Goal: Information Seeking & Learning: Find specific fact

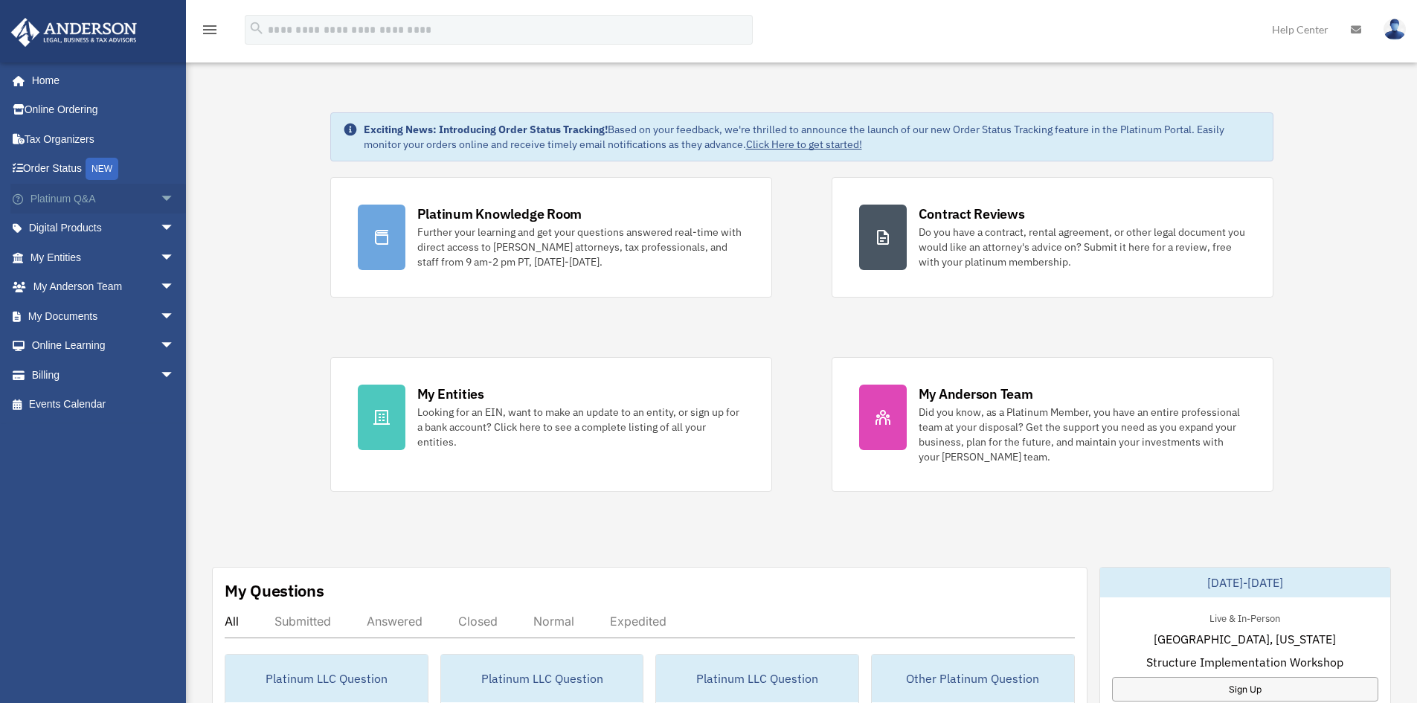
click at [160, 200] on span "arrow_drop_down" at bounding box center [175, 199] width 30 height 31
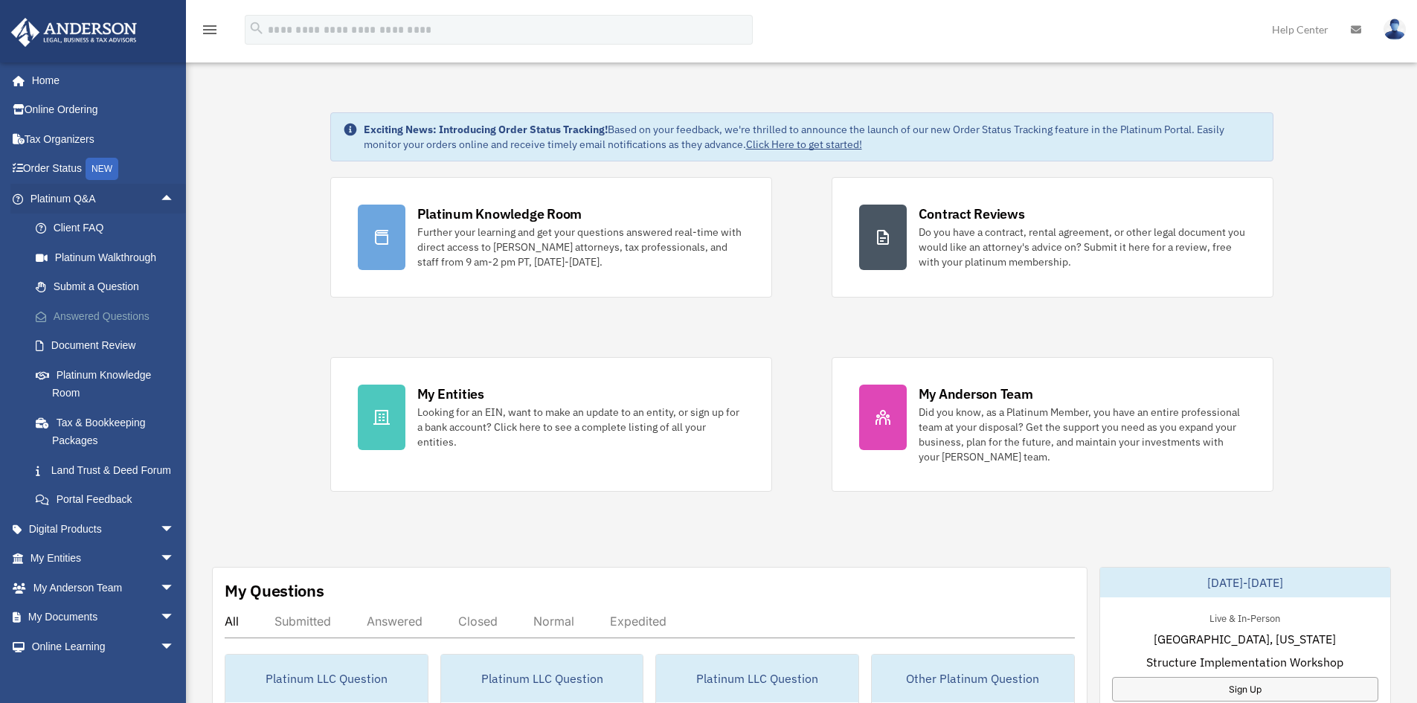
click at [97, 317] on link "Answered Questions" at bounding box center [109, 316] width 176 height 30
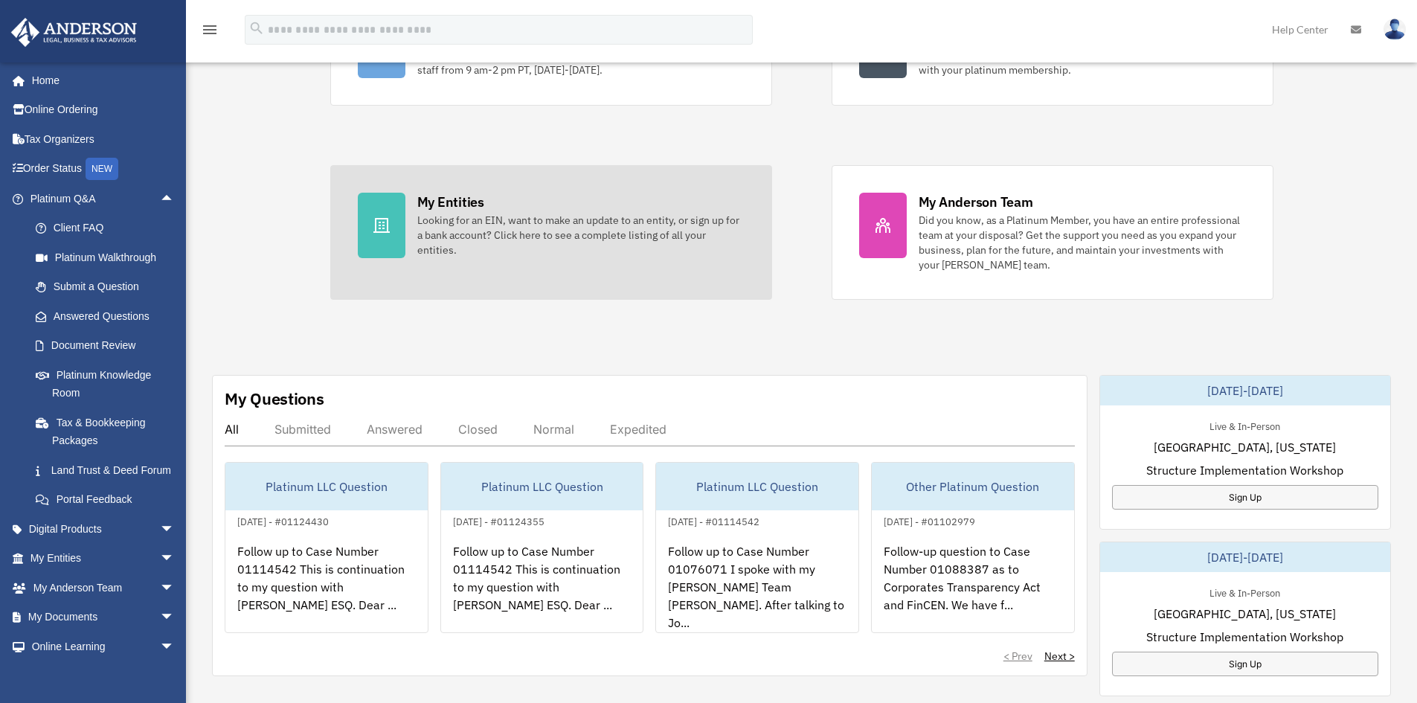
scroll to position [223, 0]
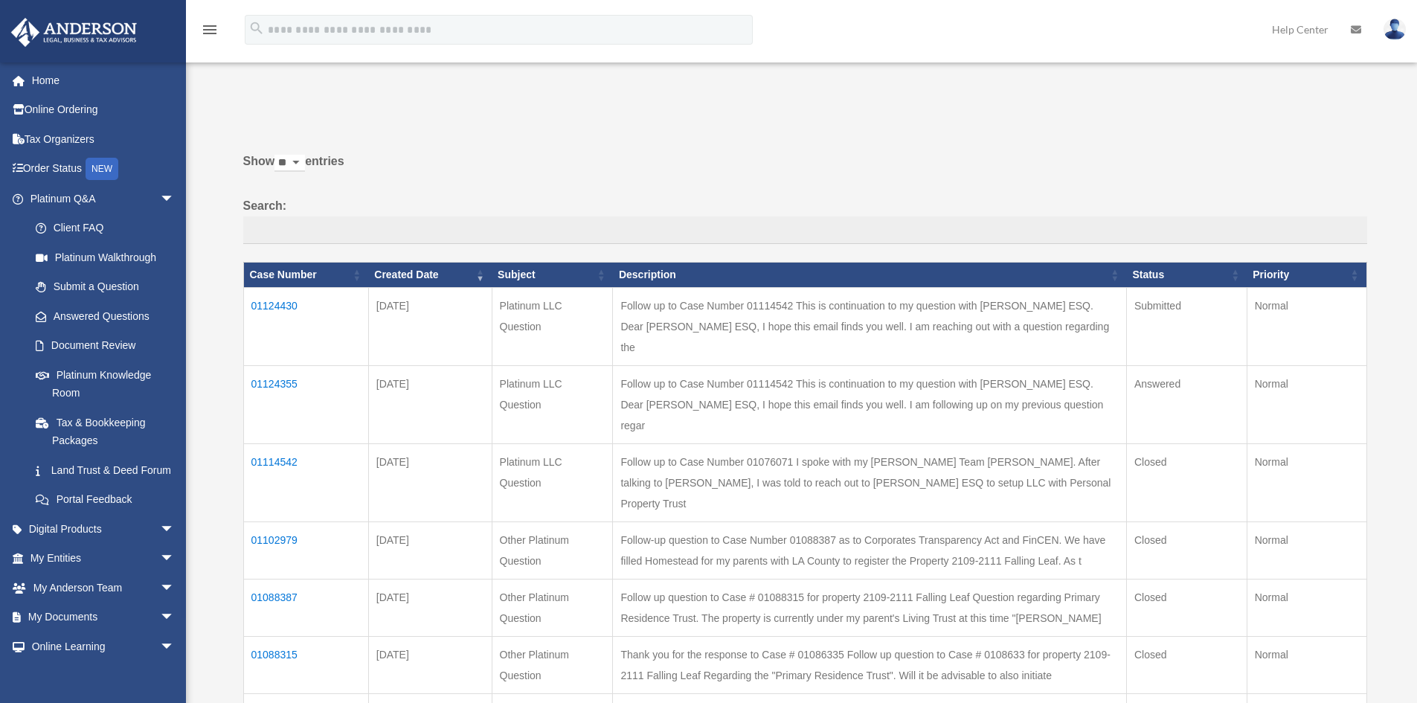
click at [275, 365] on td "01124355" at bounding box center [305, 404] width 125 height 78
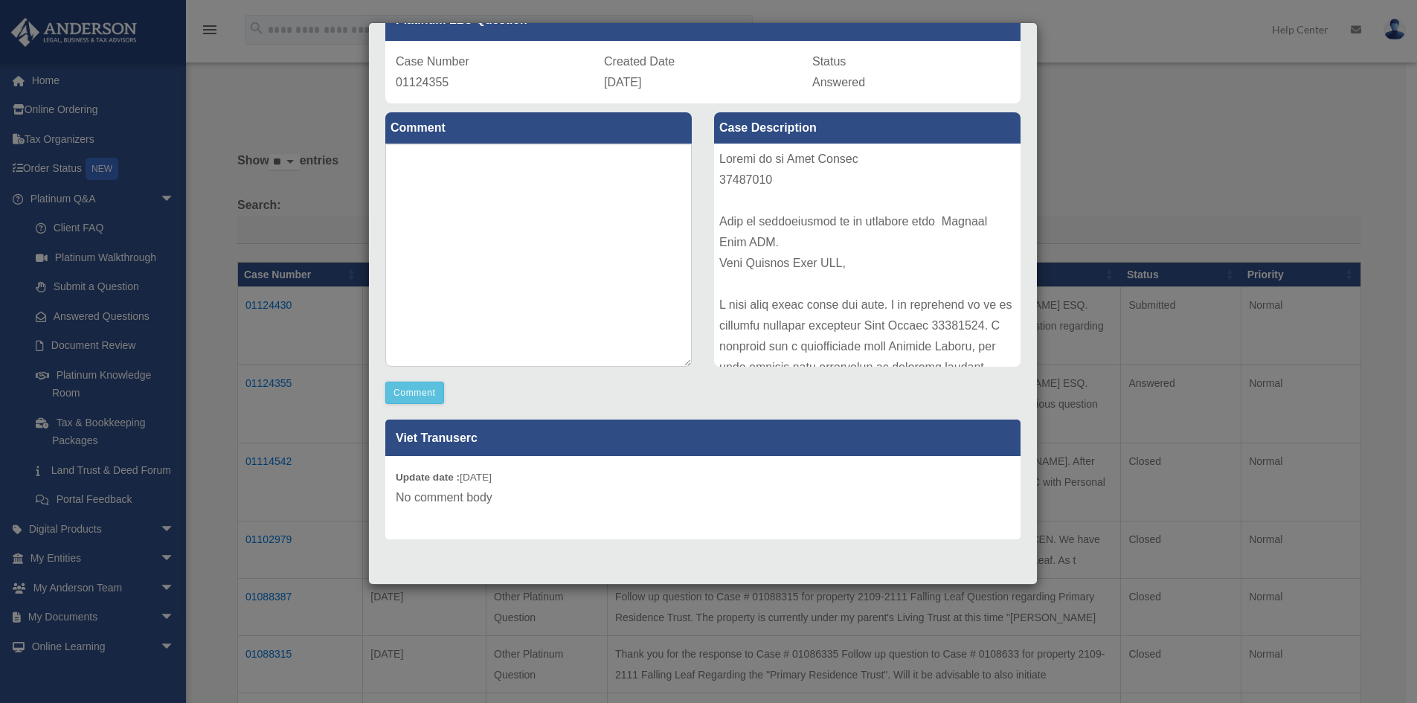
scroll to position [20, 0]
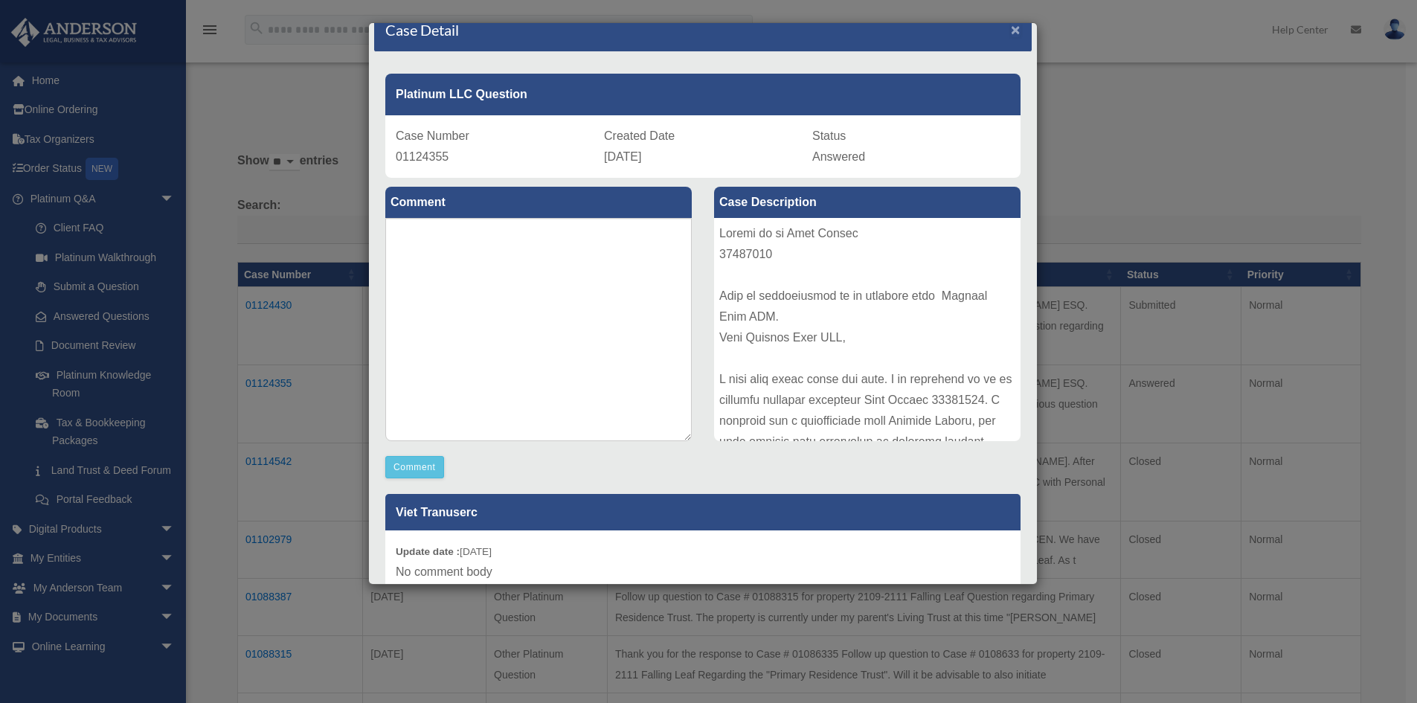
click at [1011, 28] on span "×" at bounding box center [1016, 29] width 10 height 17
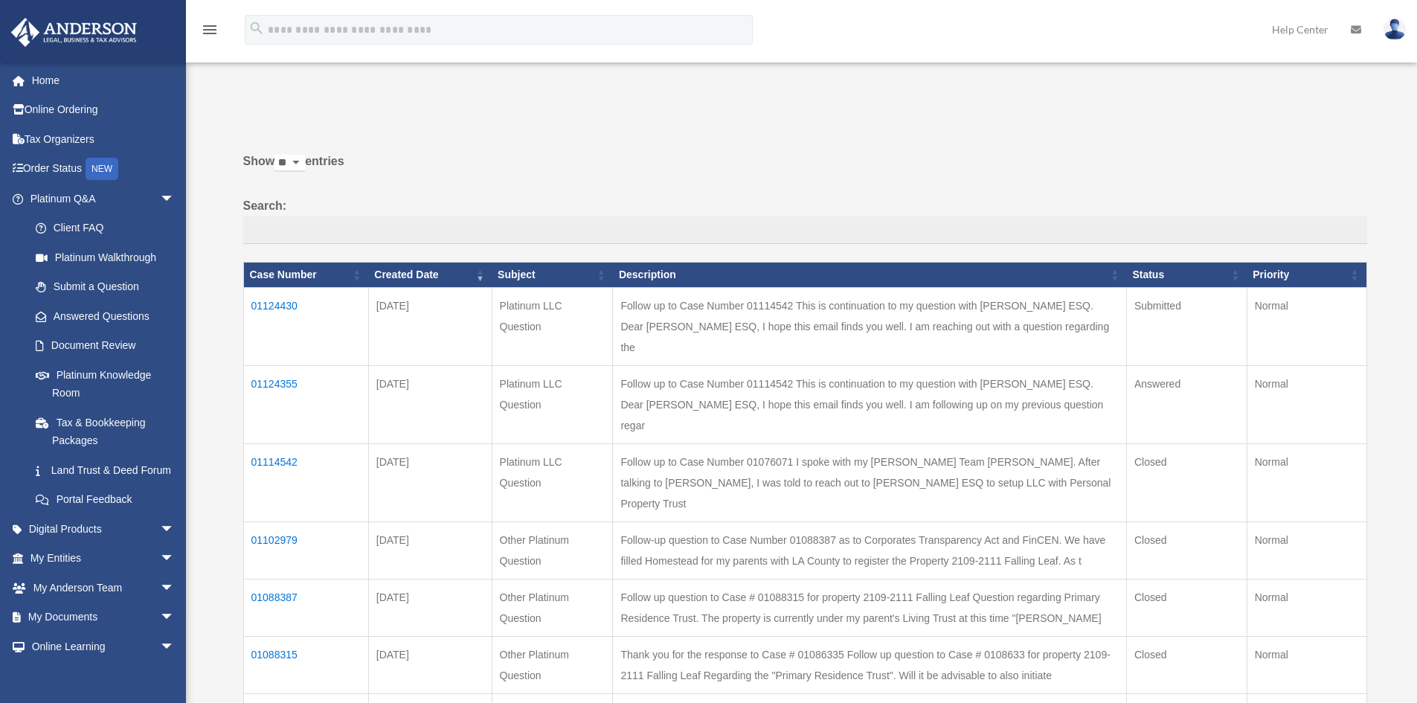
click at [286, 443] on td "01114542" at bounding box center [305, 482] width 125 height 78
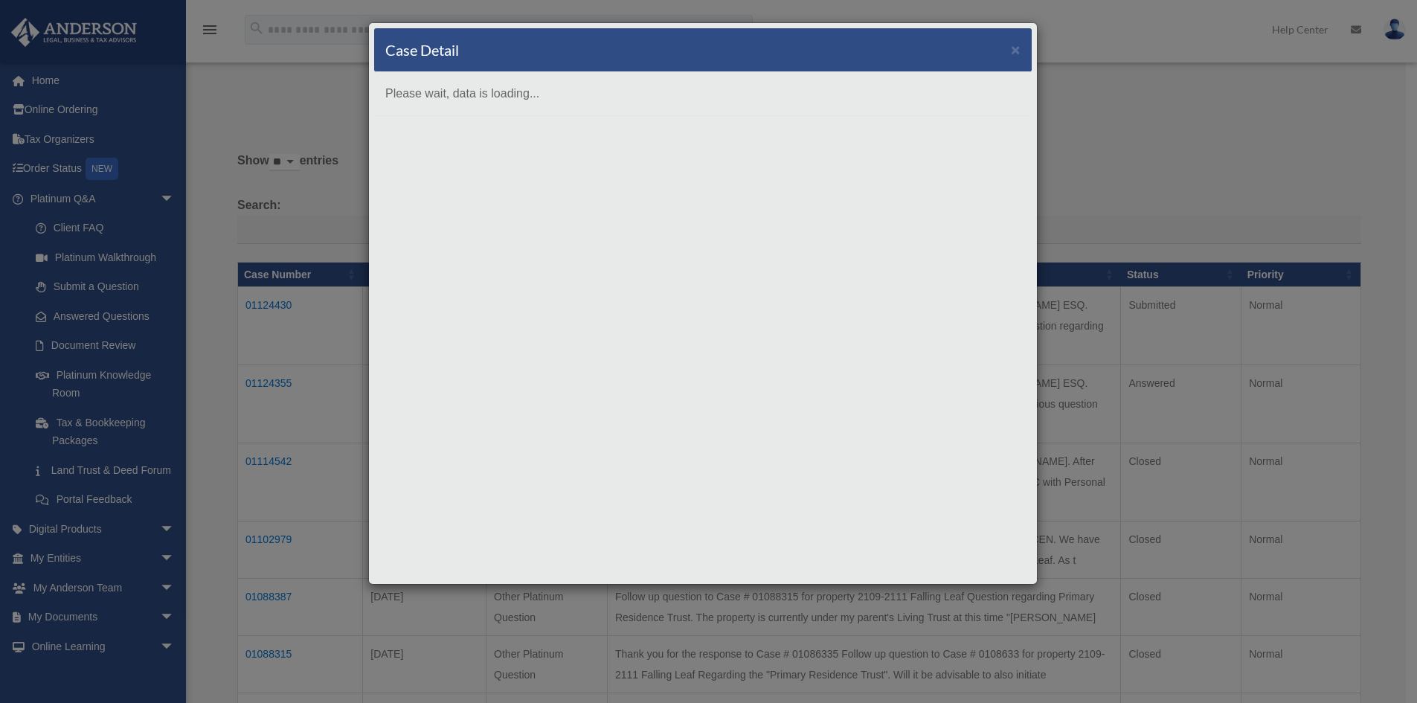
scroll to position [0, 0]
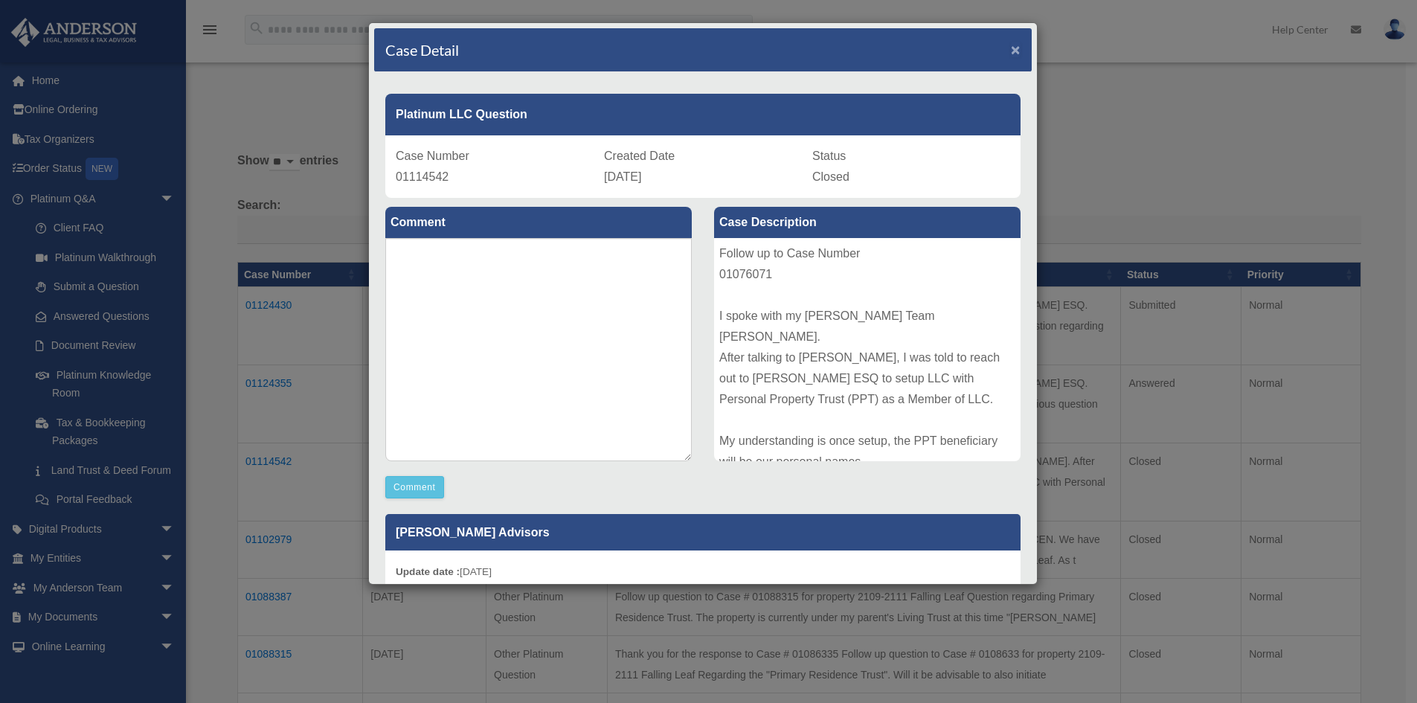
click at [1011, 46] on span "×" at bounding box center [1016, 49] width 10 height 17
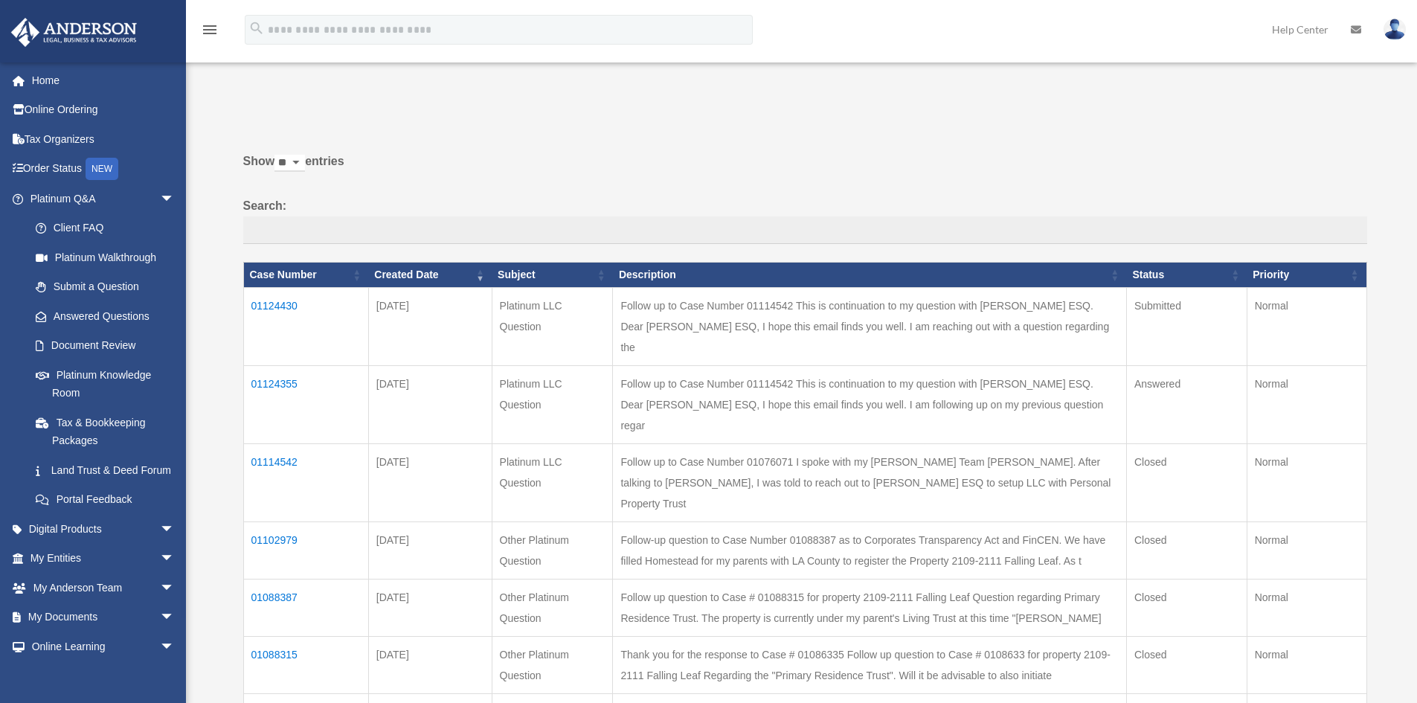
click at [263, 304] on td "01124430" at bounding box center [305, 326] width 125 height 78
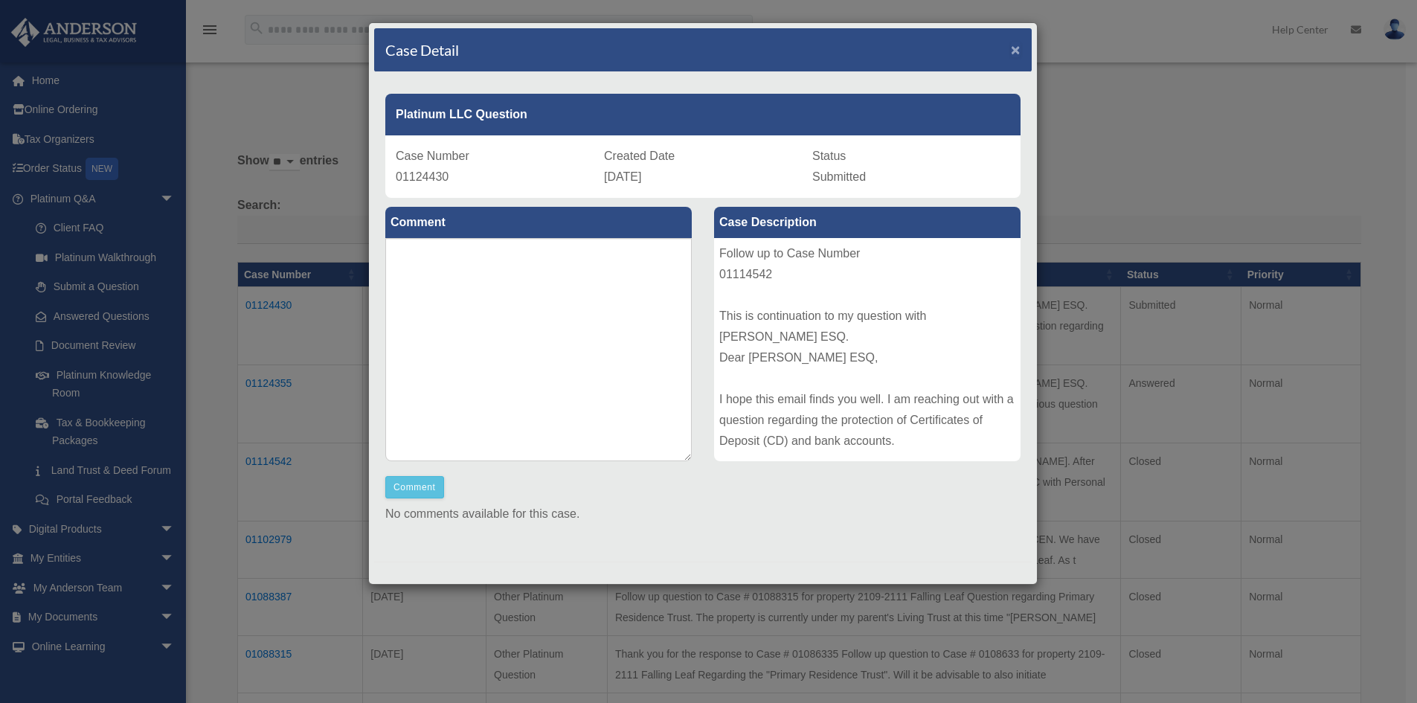
drag, startPoint x: 1002, startPoint y: 48, endPoint x: 951, endPoint y: 8, distance: 65.2
click at [951, 8] on div "Case Detail × Platinum LLC Question Case Number 01124430 Created Date September…" at bounding box center [708, 351] width 1417 height 703
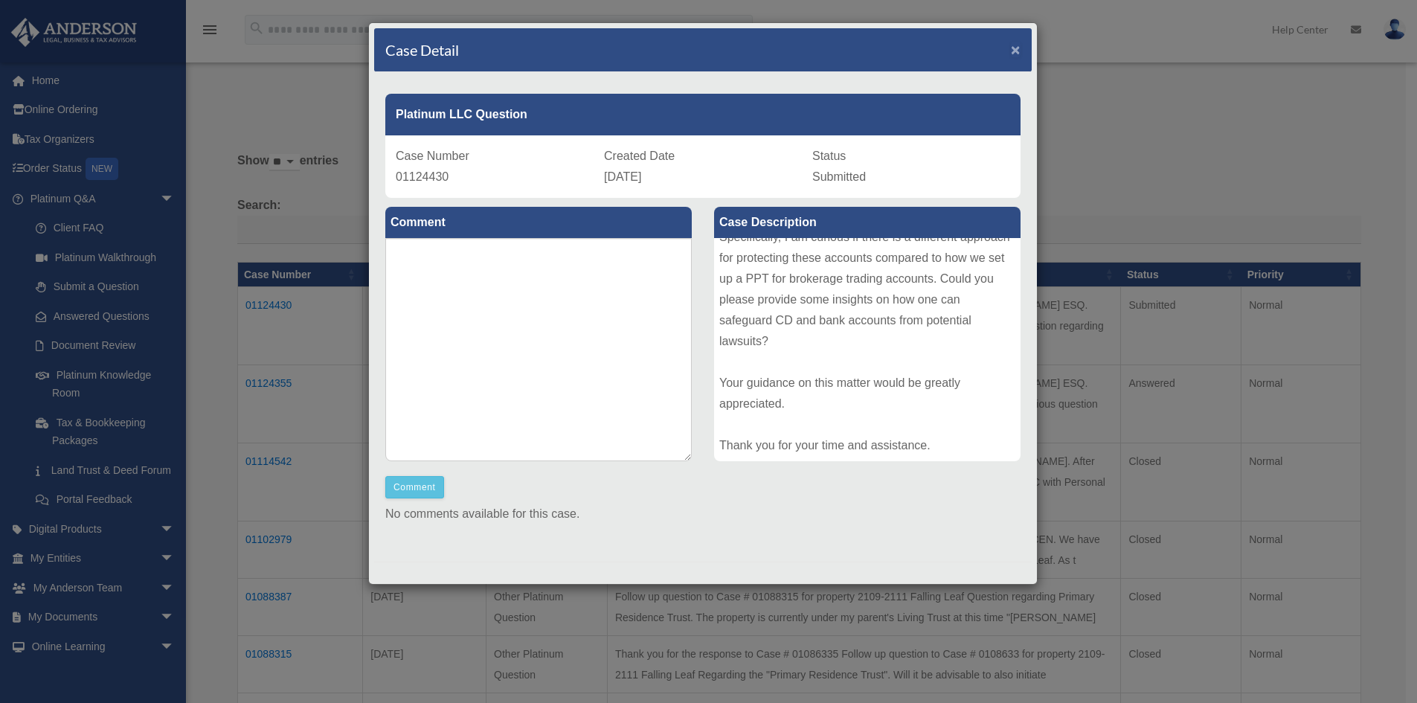
scroll to position [6, 0]
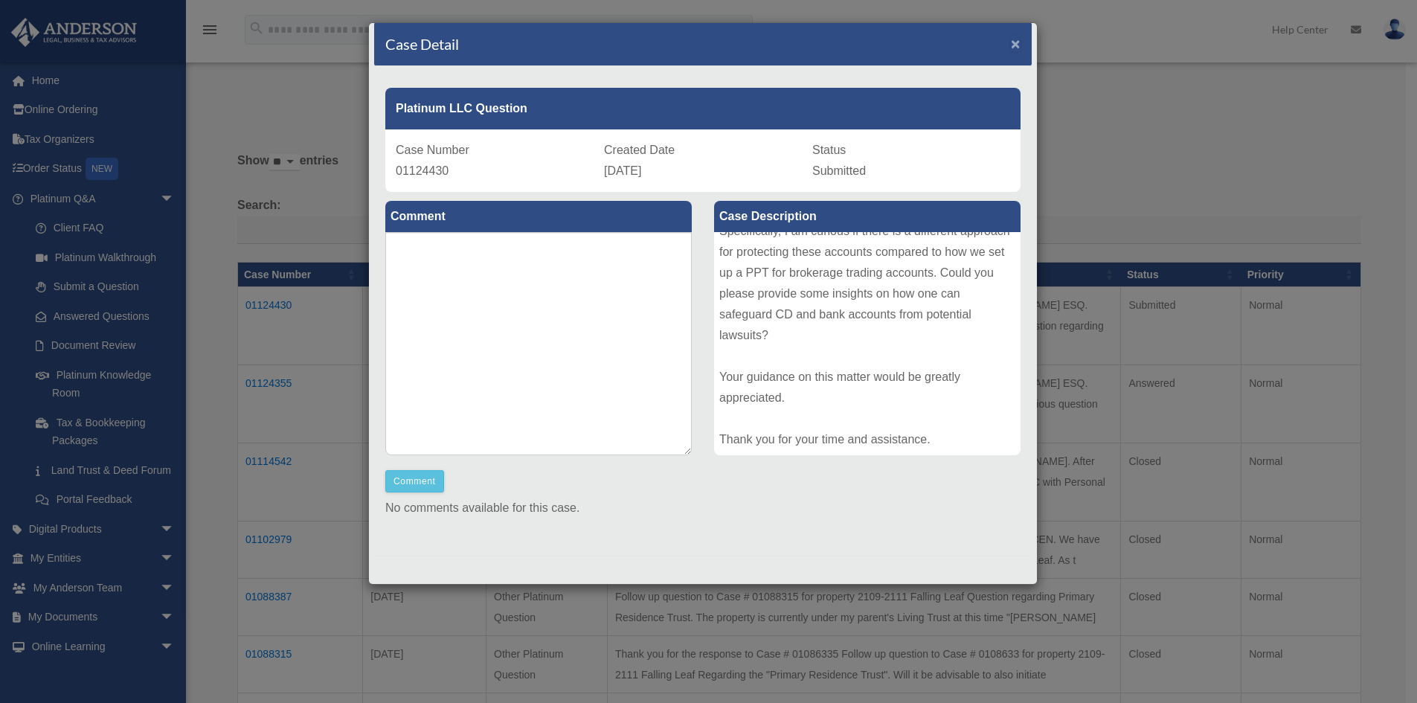
click at [1011, 41] on span "×" at bounding box center [1016, 43] width 10 height 17
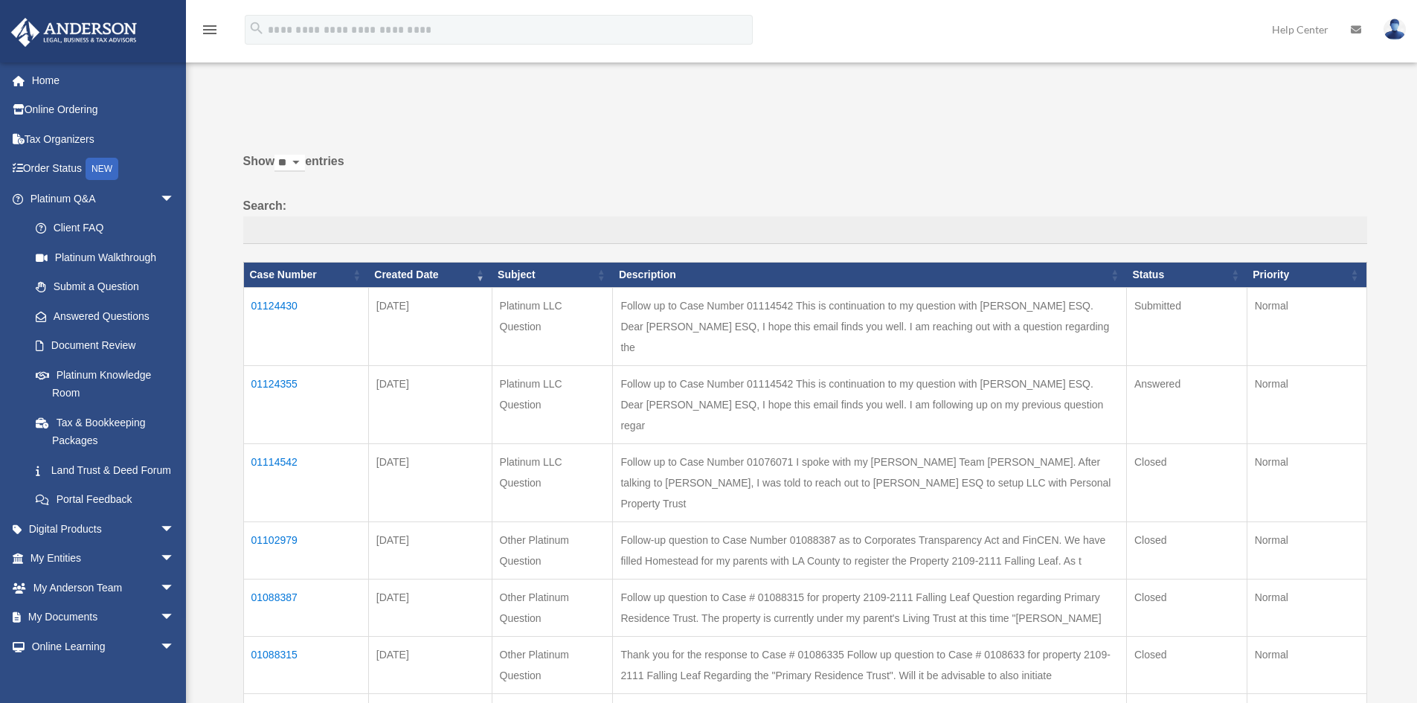
click at [281, 365] on td "01124355" at bounding box center [305, 404] width 125 height 78
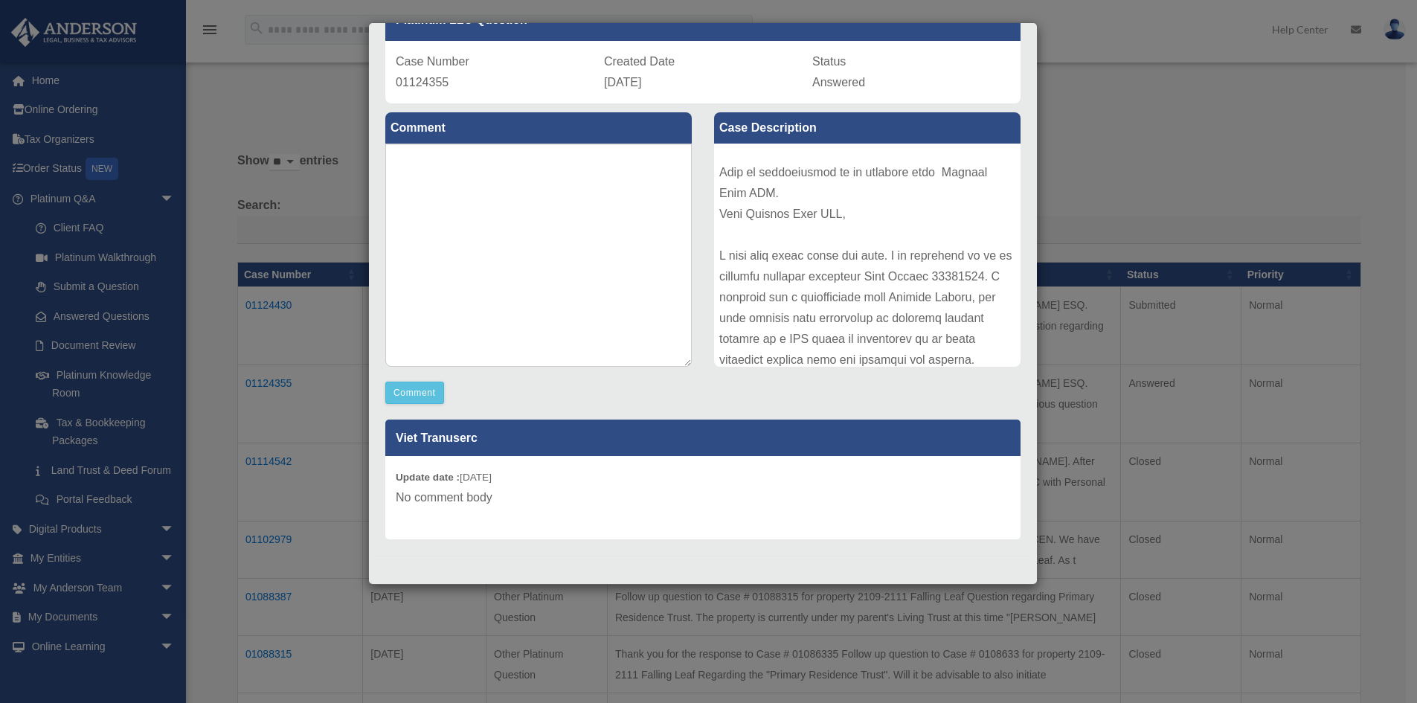
scroll to position [74, 0]
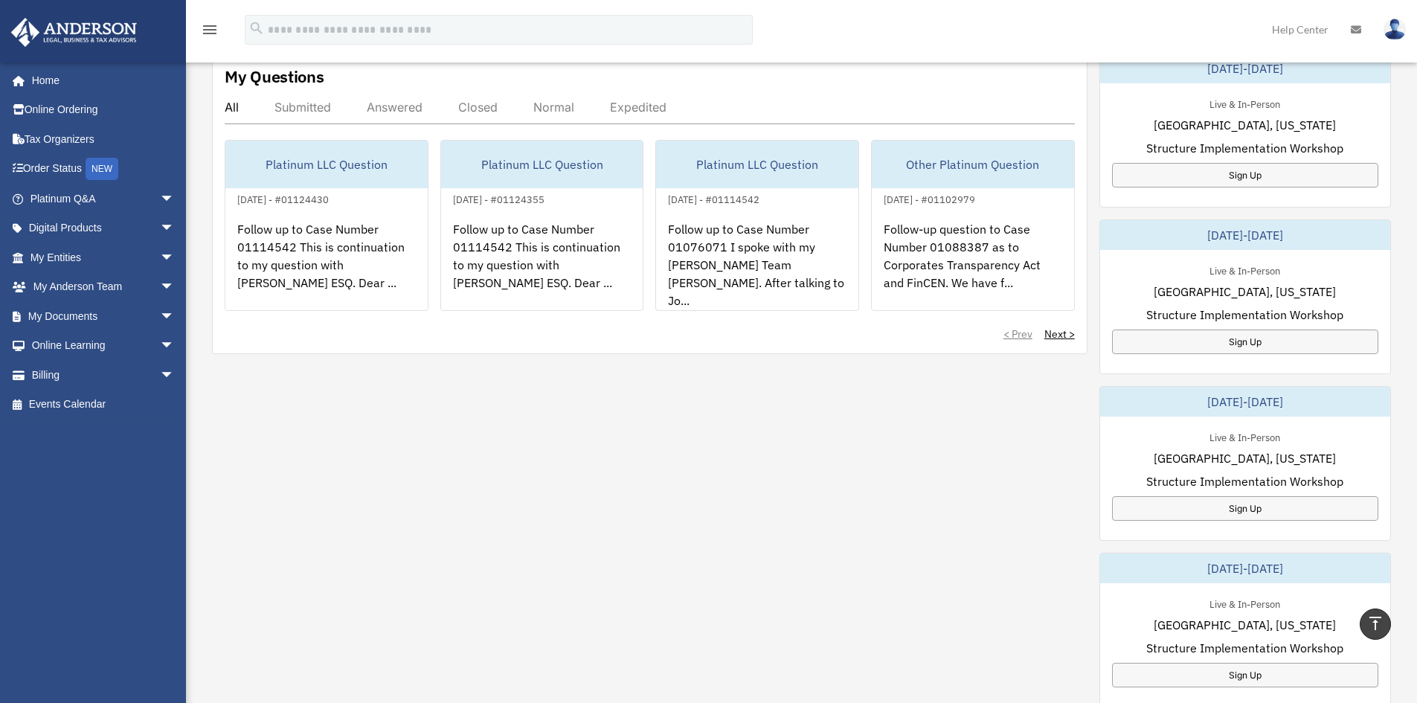
scroll to position [521, 0]
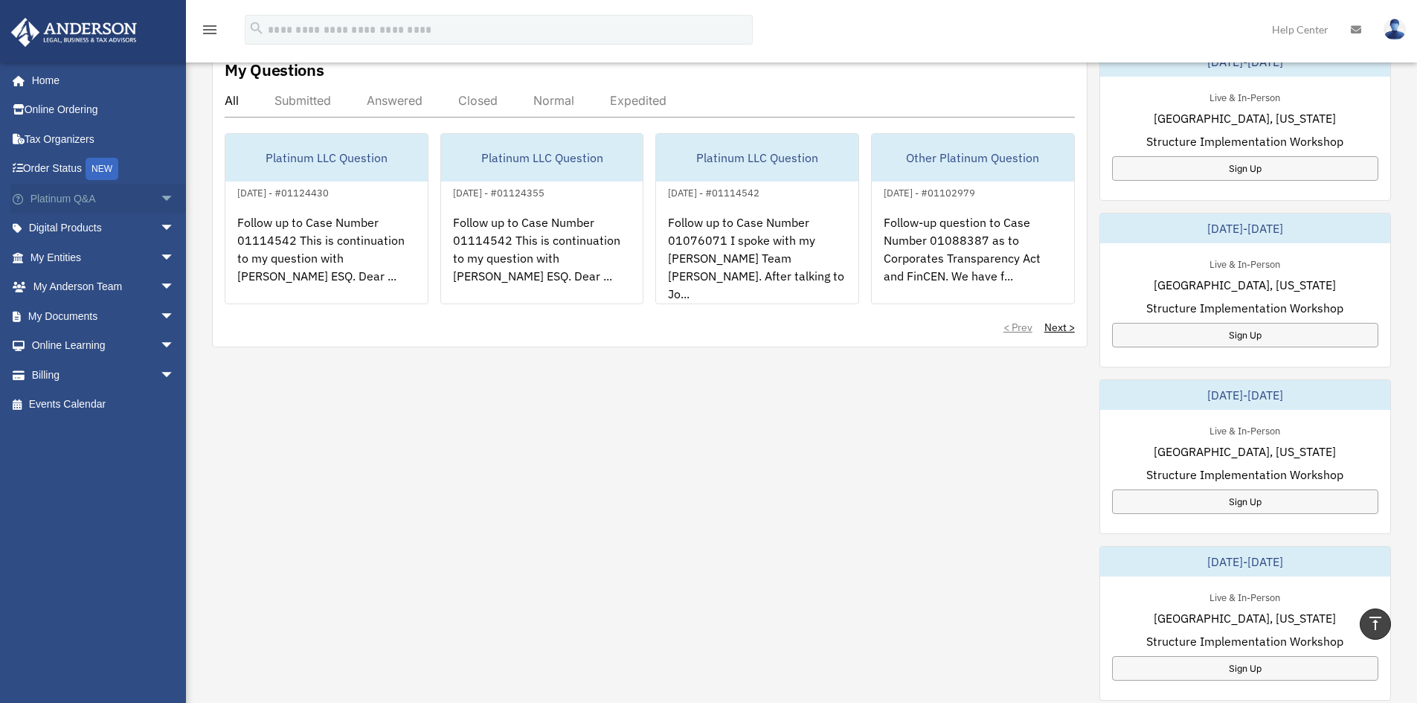
click at [160, 190] on span "arrow_drop_down" at bounding box center [175, 199] width 30 height 31
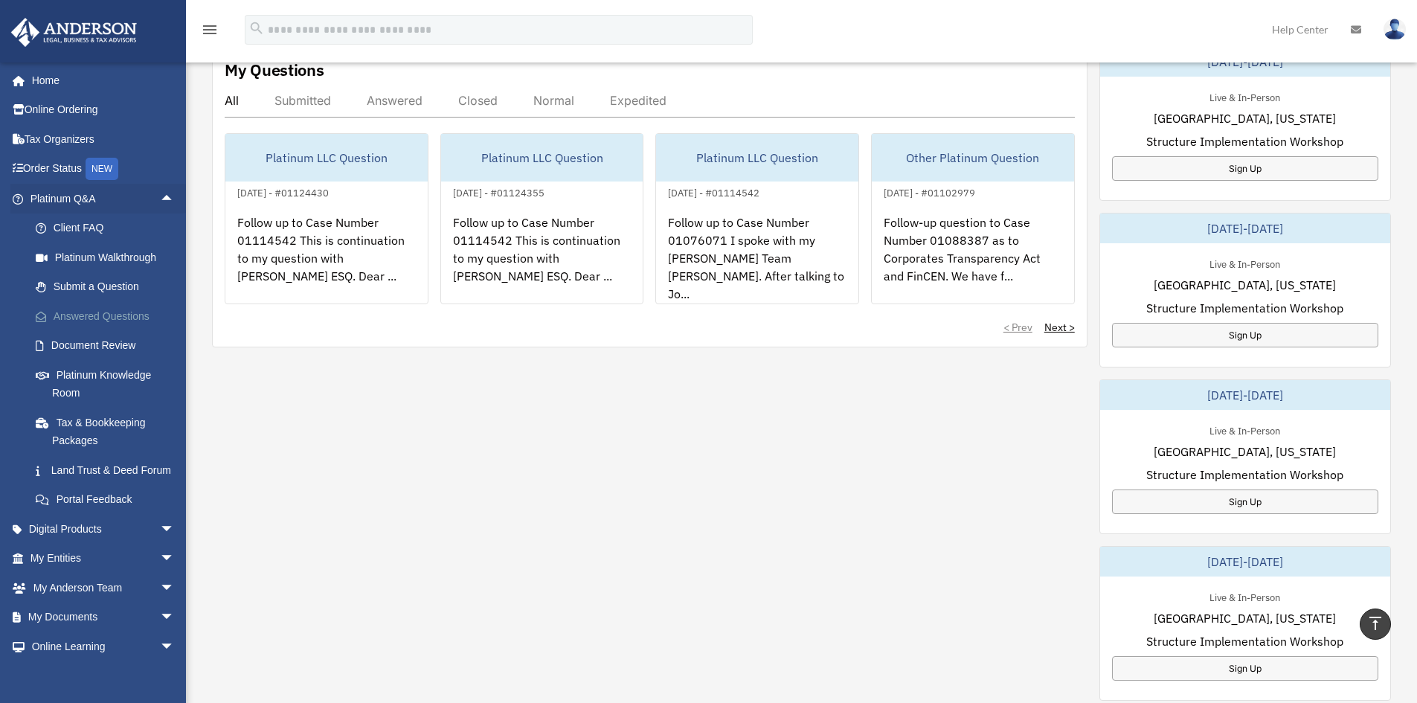
click at [97, 314] on link "Answered Questions" at bounding box center [109, 316] width 176 height 30
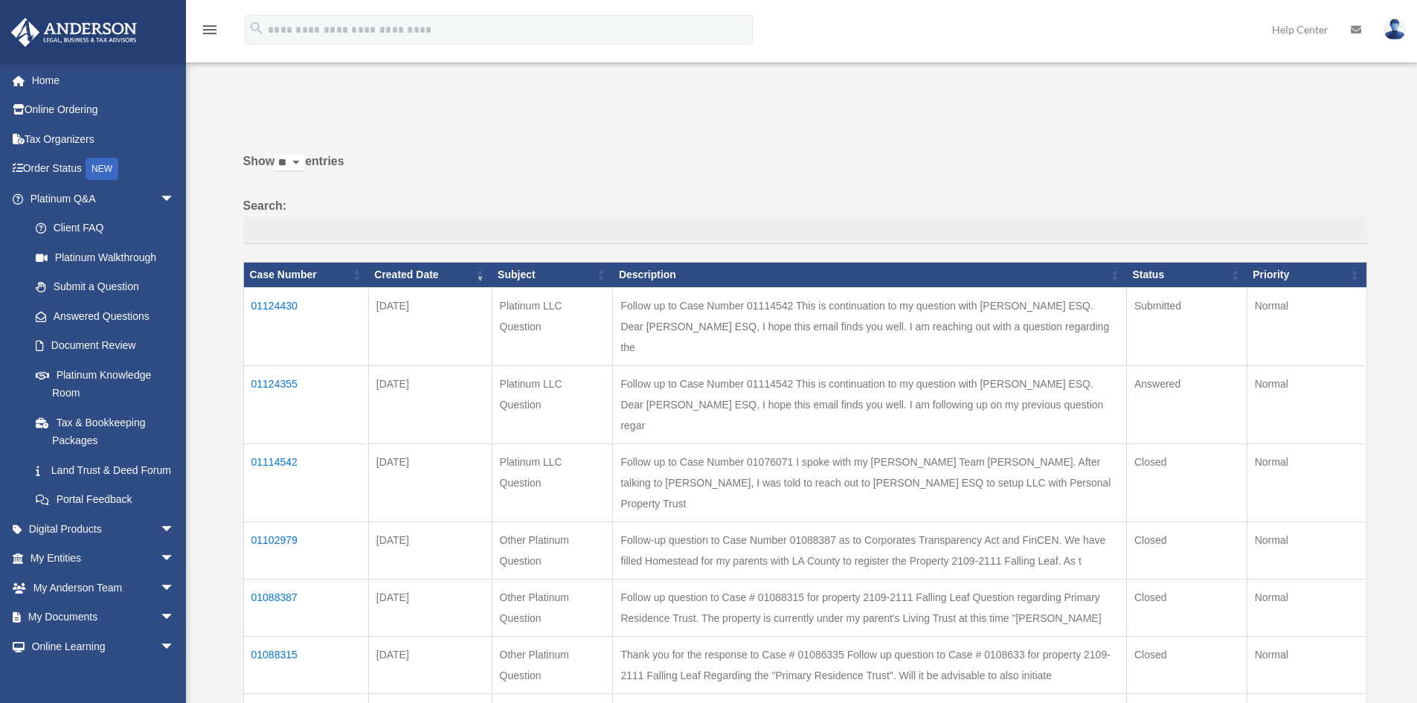
click at [279, 365] on td "01124355" at bounding box center [305, 404] width 125 height 78
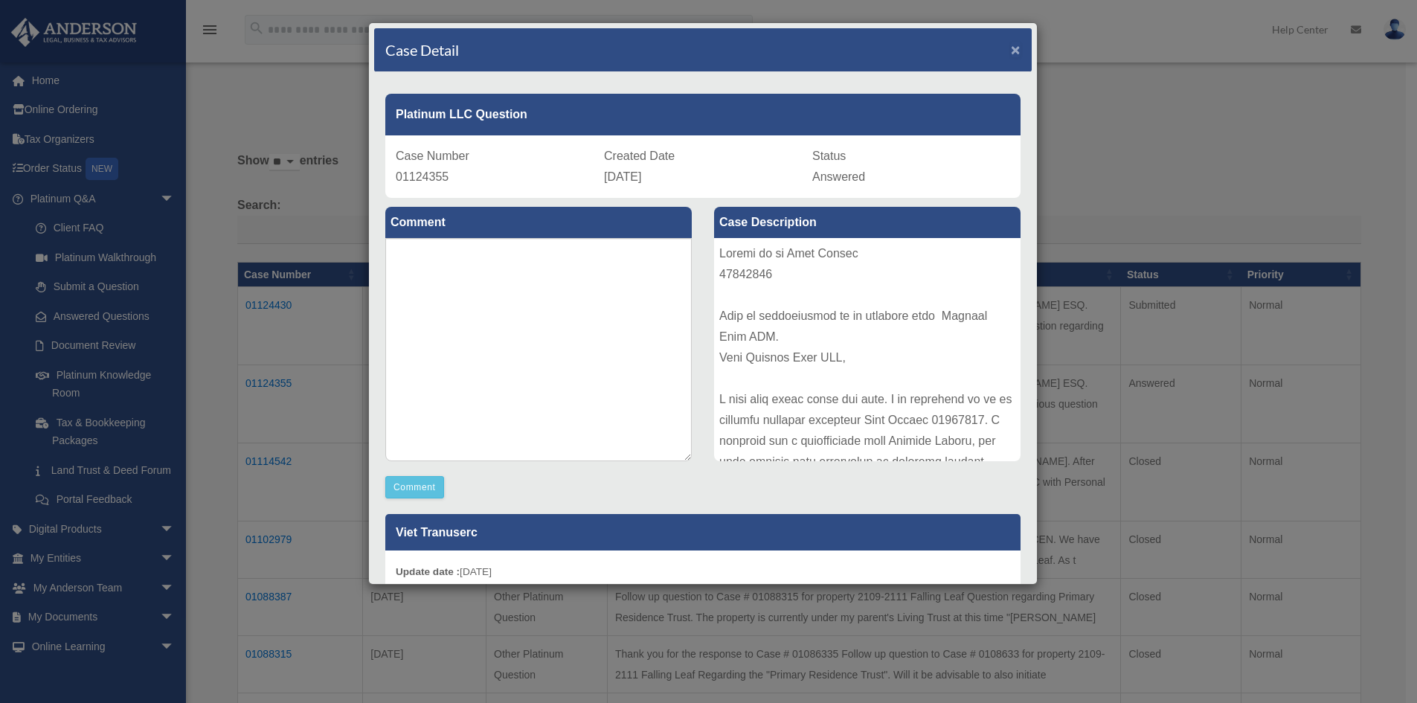
click at [1011, 43] on span "×" at bounding box center [1016, 49] width 10 height 17
